Goal: Task Accomplishment & Management: Manage account settings

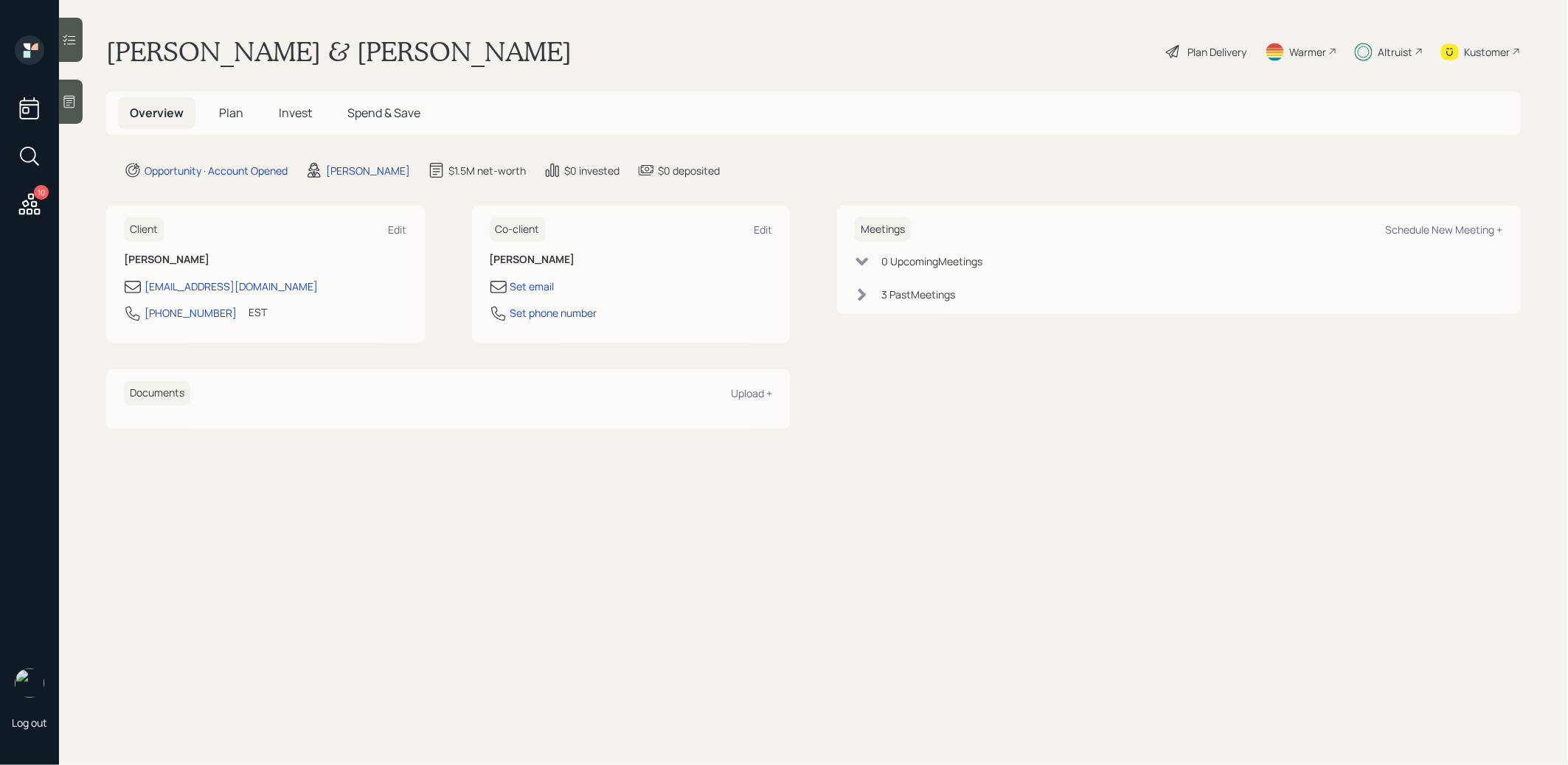
click at [298, 110] on span "Invest" at bounding box center [295, 112] width 34 height 16
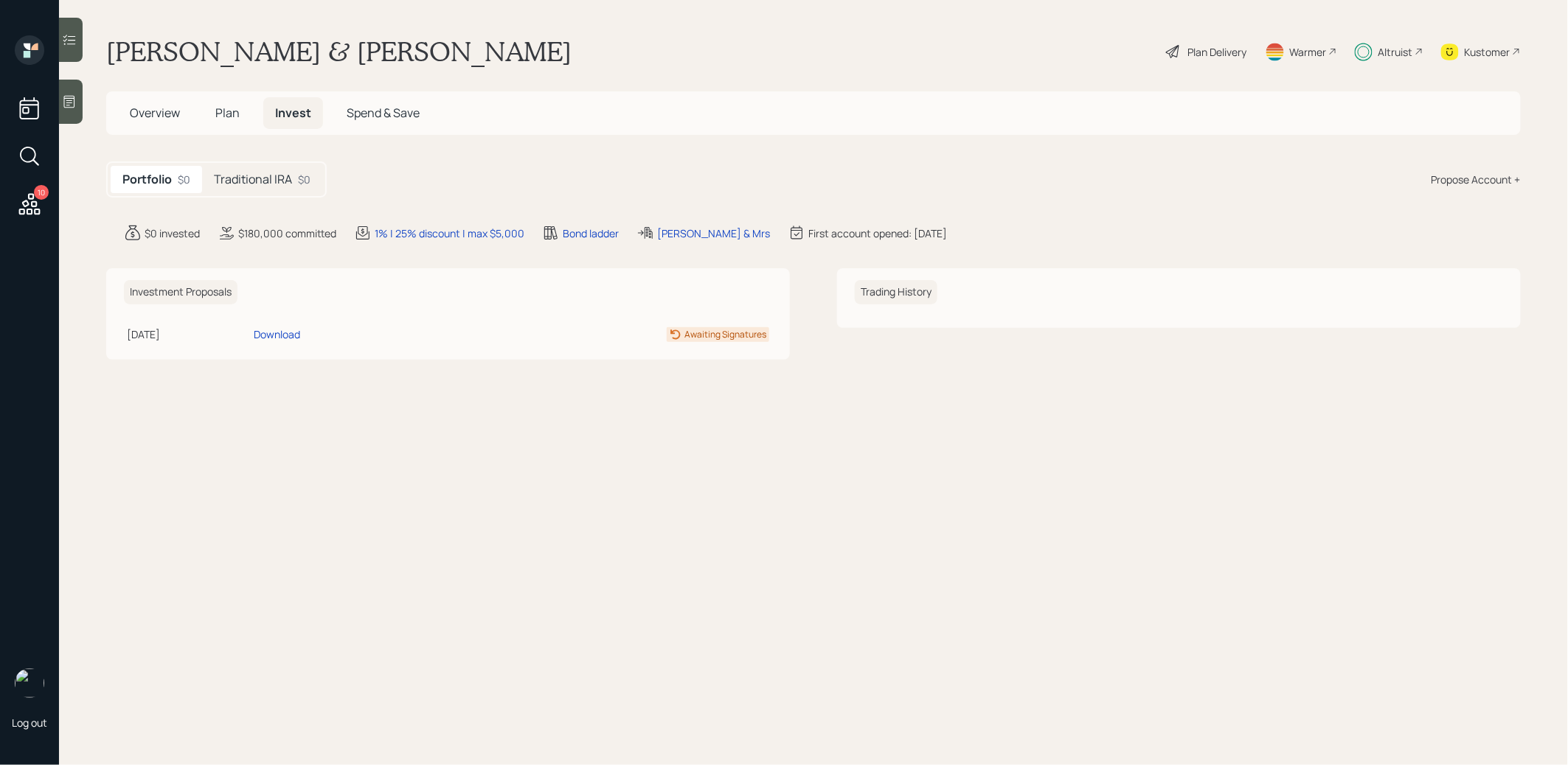
click at [271, 180] on h5 "Traditional IRA" at bounding box center [253, 180] width 78 height 14
